Goal: Transaction & Acquisition: Obtain resource

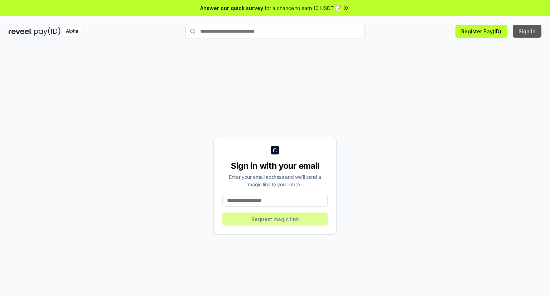
click at [519, 34] on button "Sign In" at bounding box center [526, 31] width 29 height 13
click at [270, 199] on input at bounding box center [274, 200] width 105 height 13
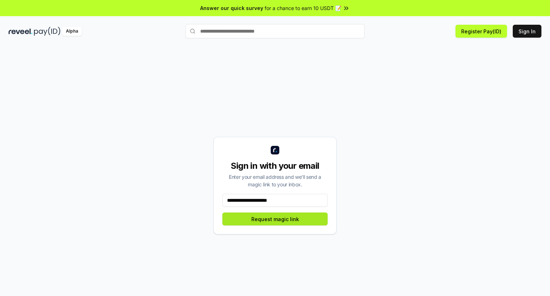
type input "**********"
click at [273, 223] on button "Request magic link" at bounding box center [274, 218] width 105 height 13
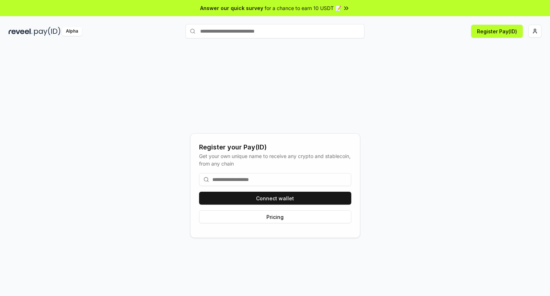
click at [275, 178] on input at bounding box center [275, 179] width 152 height 13
type input "*"
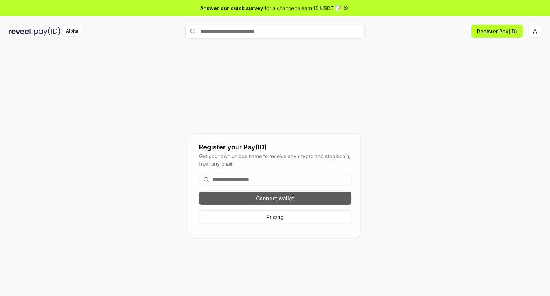
click at [273, 201] on button "Connect wallet" at bounding box center [275, 197] width 152 height 13
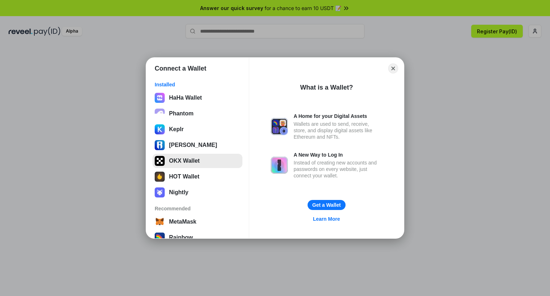
click at [192, 156] on button "OKX Wallet" at bounding box center [197, 160] width 90 height 14
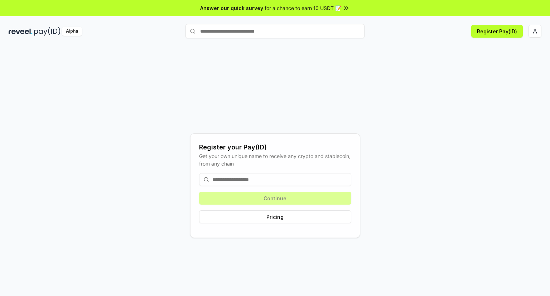
click at [259, 179] on input at bounding box center [275, 179] width 152 height 13
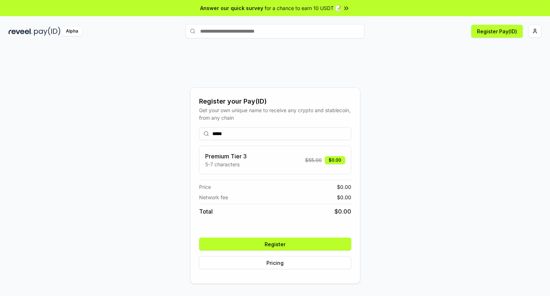
type input "*****"
click at [279, 241] on button "Register" at bounding box center [275, 243] width 152 height 13
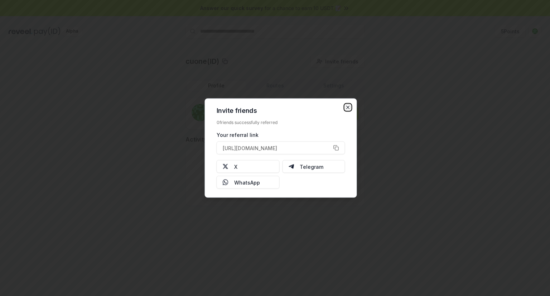
click at [348, 106] on icon "button" at bounding box center [347, 107] width 3 height 3
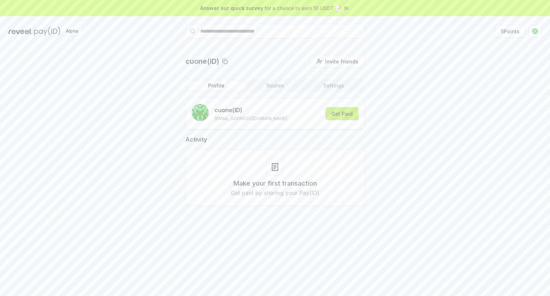
click at [340, 114] on button "Get Paid" at bounding box center [341, 113] width 33 height 13
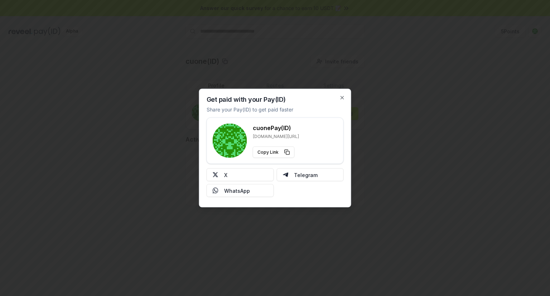
click at [341, 92] on div "Get paid with your Pay(ID) Share your Pay(ID) to get paid faster cuone Pay(ID) …" at bounding box center [275, 148] width 152 height 118
click at [341, 95] on icon "button" at bounding box center [342, 98] width 6 height 6
